Goal: Task Accomplishment & Management: Manage account settings

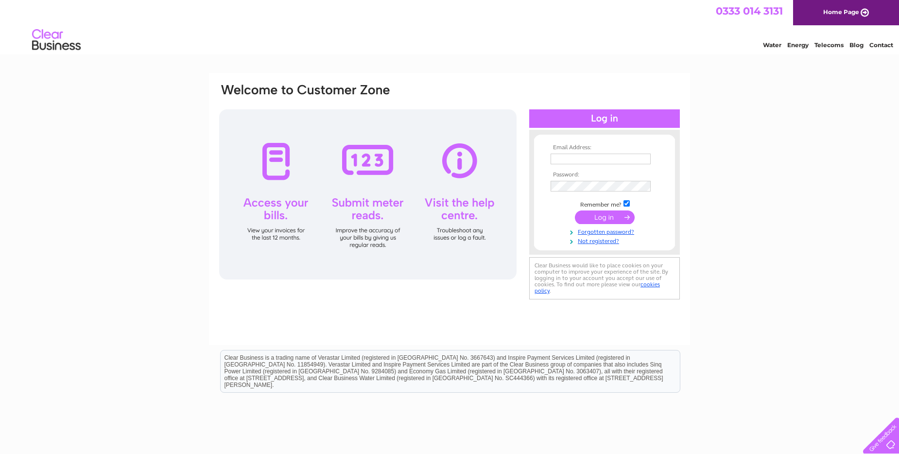
type input "[EMAIL_ADDRESS][DOMAIN_NAME]"
click at [595, 216] on input "submit" at bounding box center [605, 217] width 60 height 14
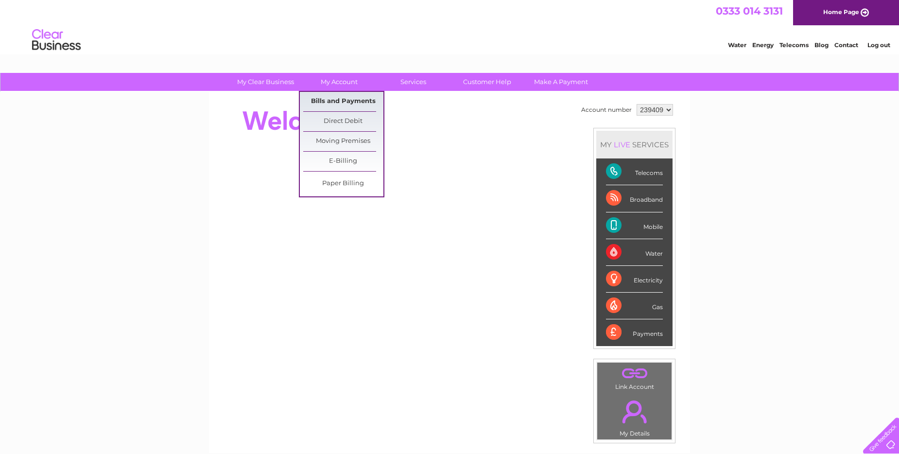
click at [340, 100] on link "Bills and Payments" at bounding box center [343, 101] width 80 height 19
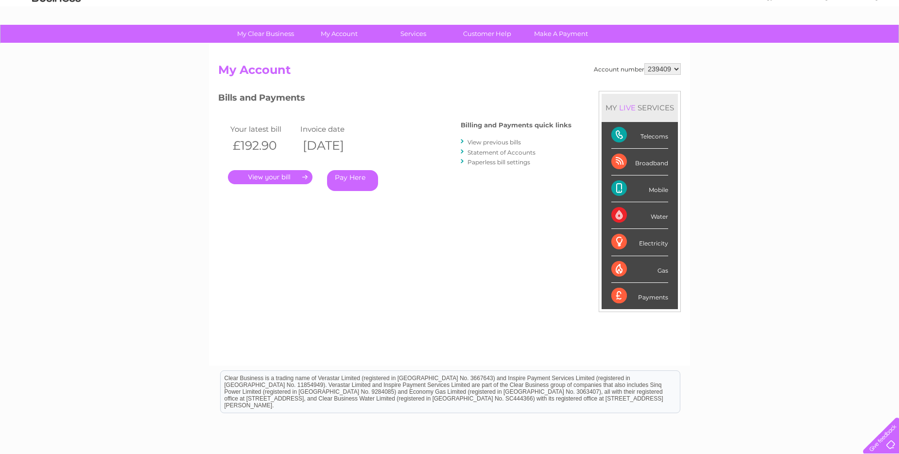
scroll to position [49, 0]
click at [283, 172] on link "." at bounding box center [270, 177] width 85 height 14
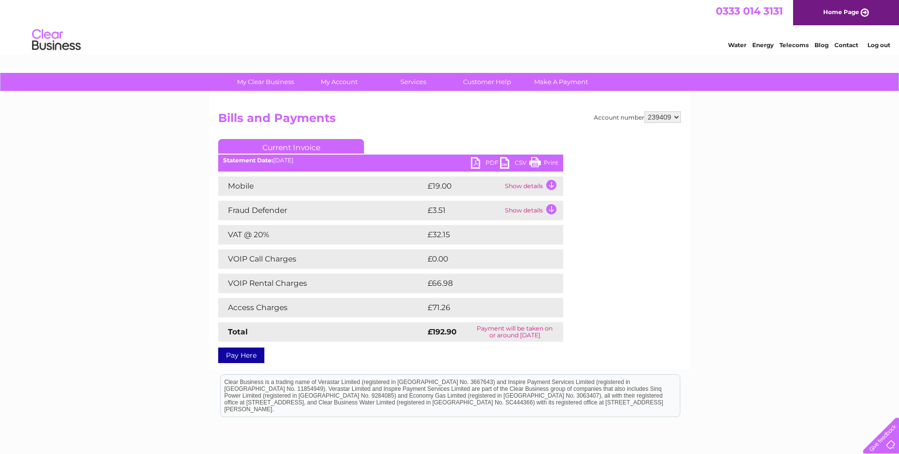
click at [486, 161] on link "PDF" at bounding box center [485, 164] width 29 height 14
